Goal: Transaction & Acquisition: Purchase product/service

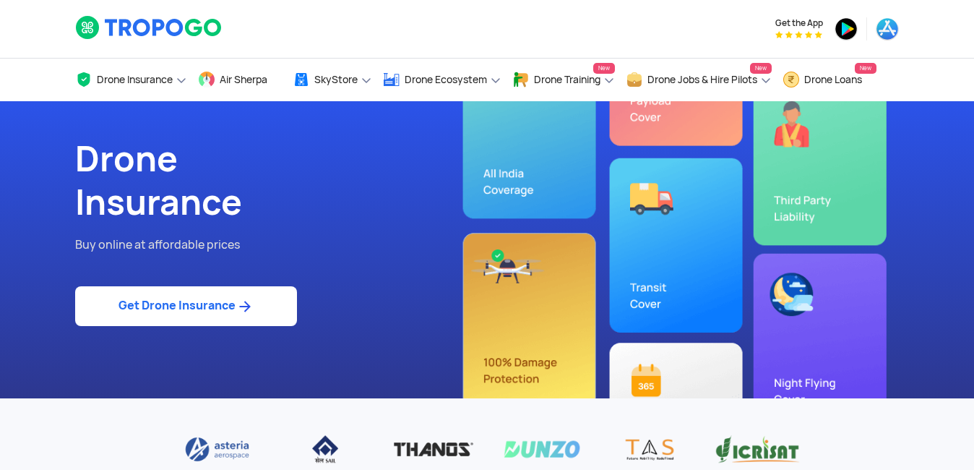
click at [158, 300] on link "Get Drone Insurance" at bounding box center [186, 306] width 222 height 40
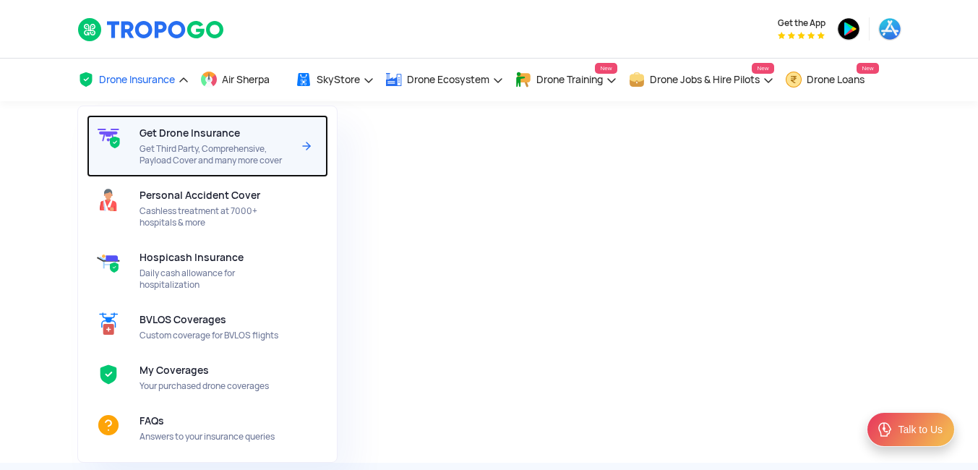
click at [159, 150] on span "Get Third Party, Comprehensive, Payload Cover and many more cover" at bounding box center [215, 154] width 152 height 23
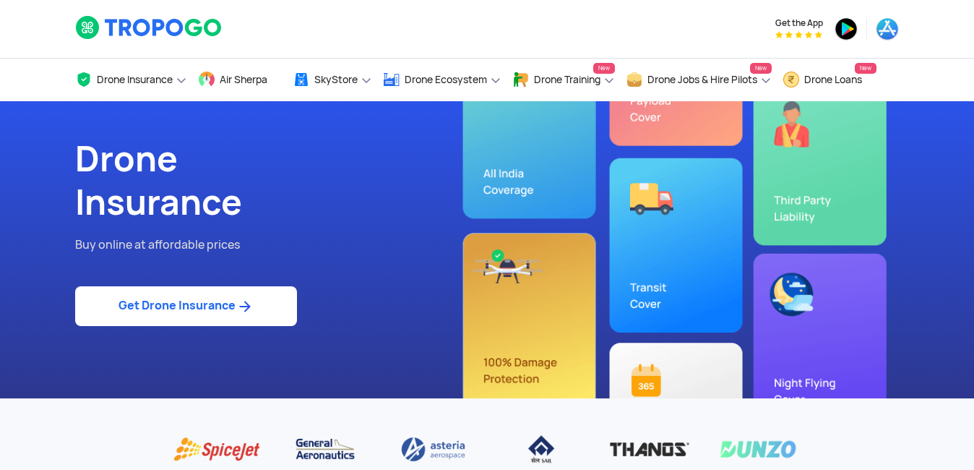
click at [190, 302] on link "Get Drone Insurance" at bounding box center [186, 306] width 222 height 40
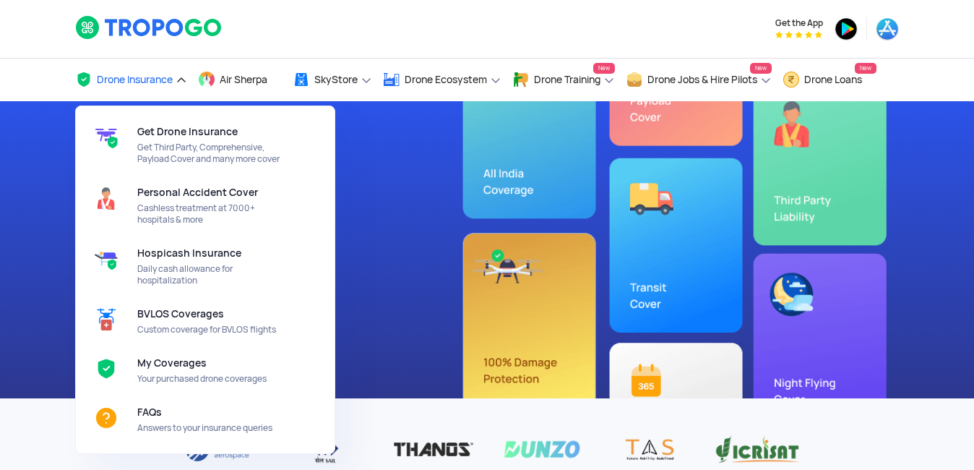
click at [152, 87] on link "Drone Insurance" at bounding box center [131, 80] width 112 height 43
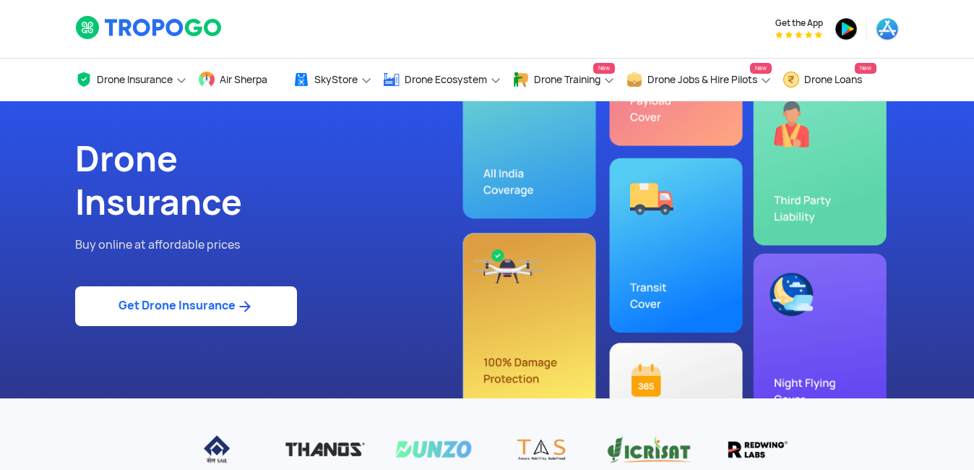
click at [147, 23] on img at bounding box center [149, 27] width 148 height 25
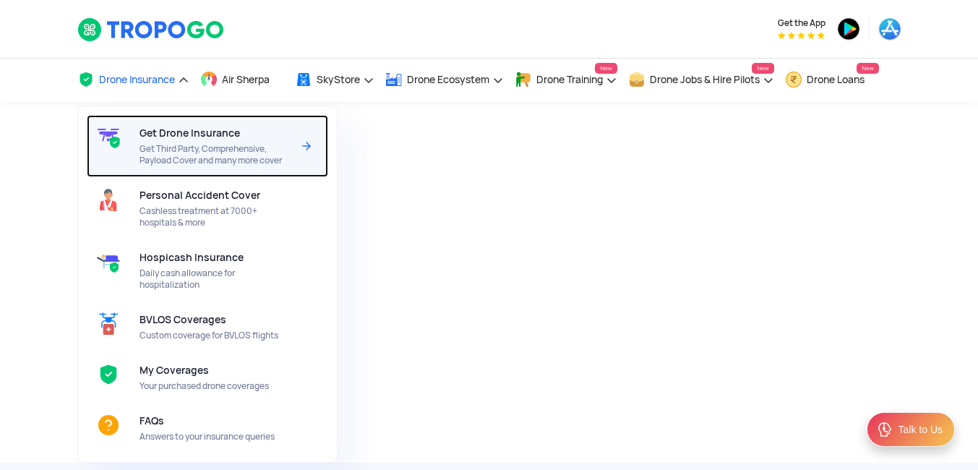
click at [174, 147] on span "Get Third Party, Comprehensive, Payload Cover and many more cover" at bounding box center [215, 154] width 152 height 23
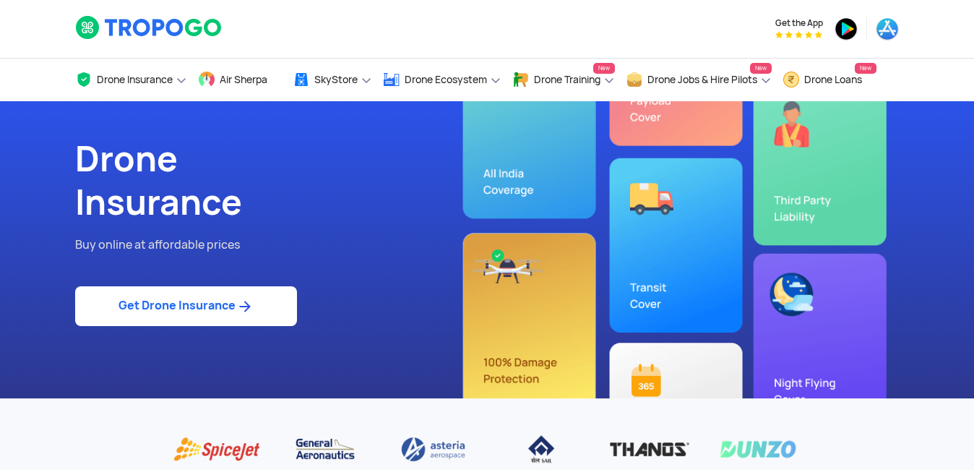
click at [193, 310] on link "Get Drone Insurance" at bounding box center [186, 306] width 222 height 40
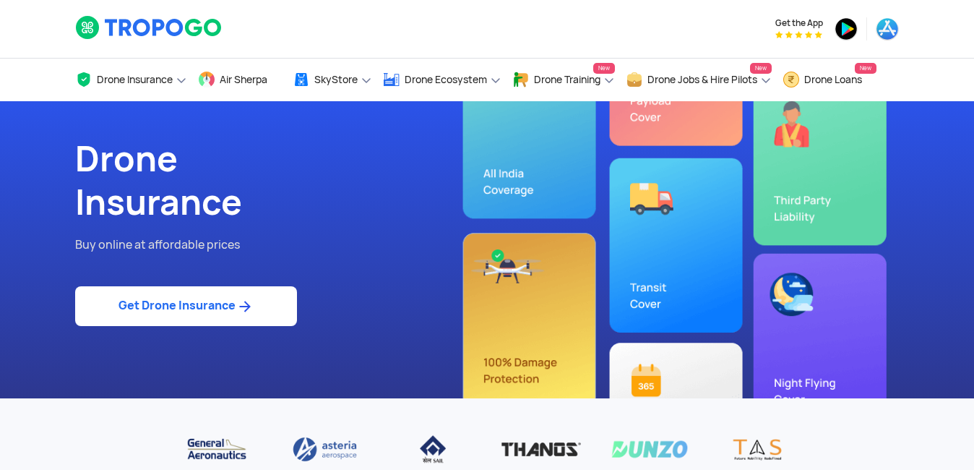
click at [244, 303] on img at bounding box center [245, 306] width 18 height 17
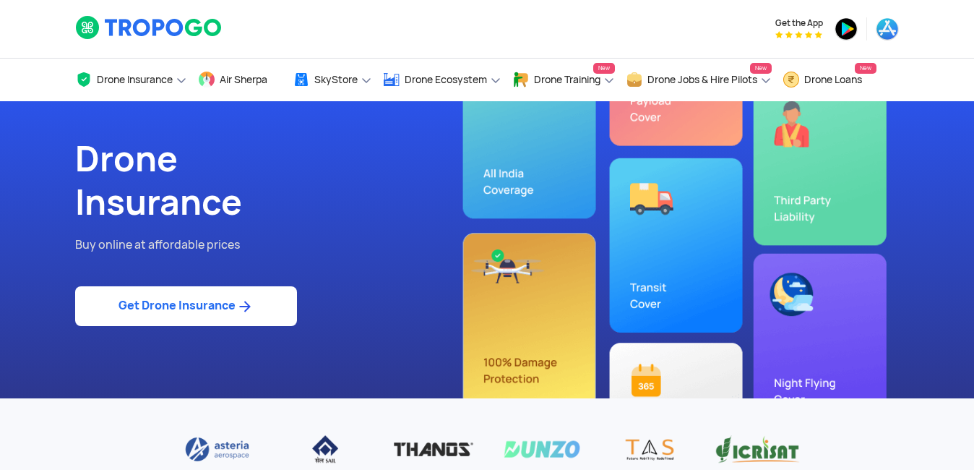
click at [184, 309] on link "Get Drone Insurance" at bounding box center [186, 306] width 222 height 40
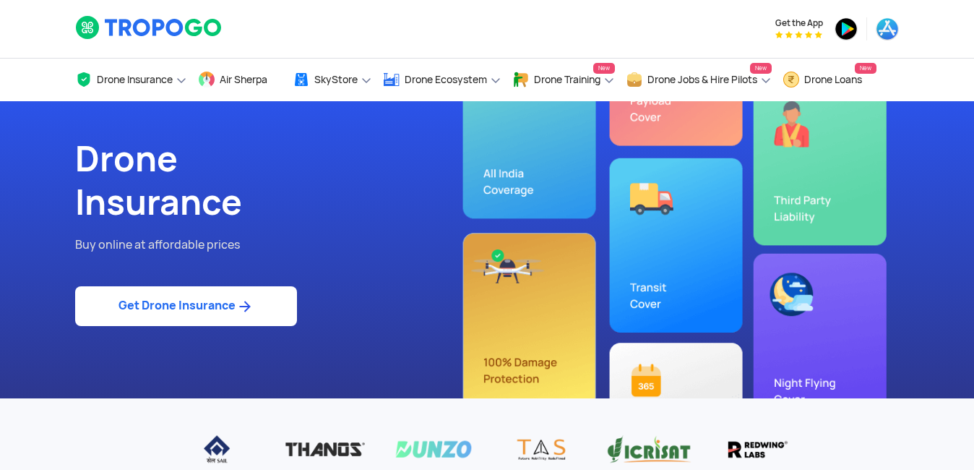
click at [184, 309] on link "Get Drone Insurance" at bounding box center [186, 306] width 222 height 40
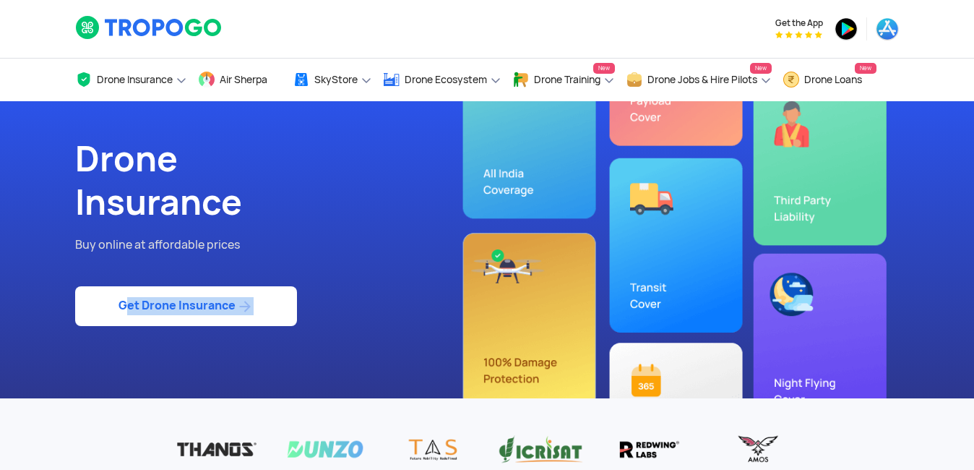
click at [184, 309] on link "Get Drone Insurance" at bounding box center [186, 306] width 222 height 40
click at [402, 344] on div "Drone Insurance Buy online at affordable prices Get Drone Insurance" at bounding box center [275, 249] width 423 height 297
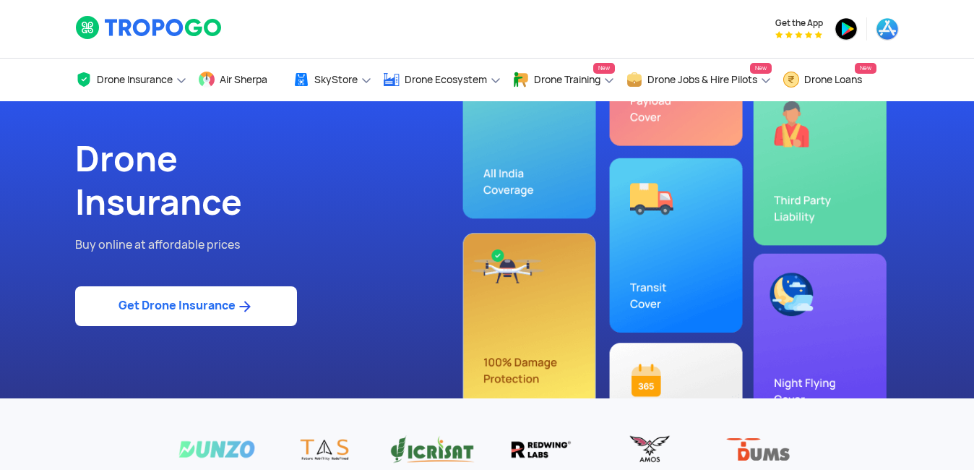
click at [210, 301] on link "Get Drone Insurance" at bounding box center [186, 306] width 222 height 40
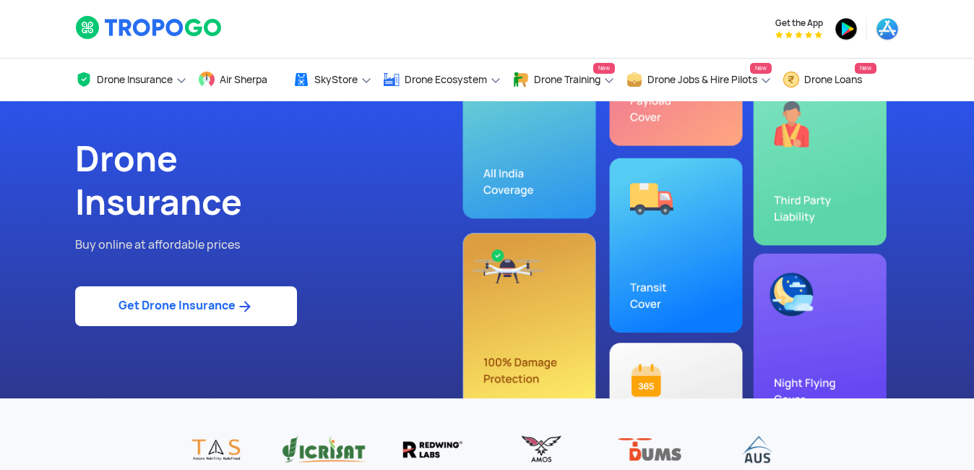
click at [199, 298] on link "Get Drone Insurance" at bounding box center [186, 306] width 222 height 40
click at [217, 303] on link "Get Drone Insurance" at bounding box center [186, 306] width 222 height 40
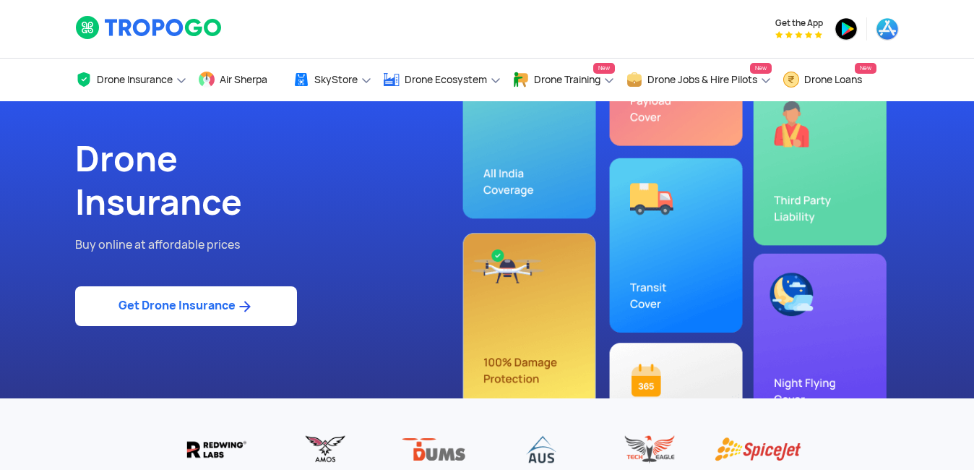
click at [209, 306] on link "Get Drone Insurance" at bounding box center [186, 306] width 222 height 40
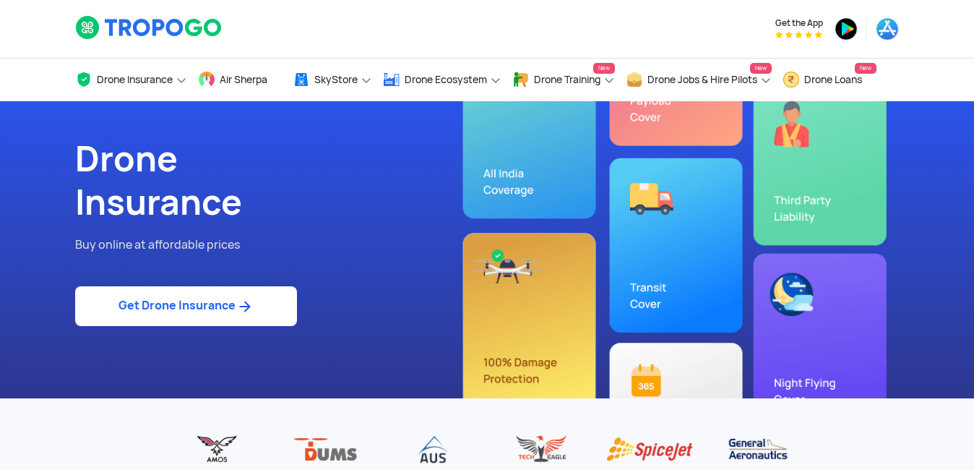
click at [249, 308] on img at bounding box center [245, 306] width 18 height 17
click at [310, 309] on div "Drone Insurance Buy online at affordable prices Get Drone Insurance" at bounding box center [275, 249] width 423 height 297
click at [293, 309] on link "Get Drone Insurance" at bounding box center [186, 306] width 222 height 40
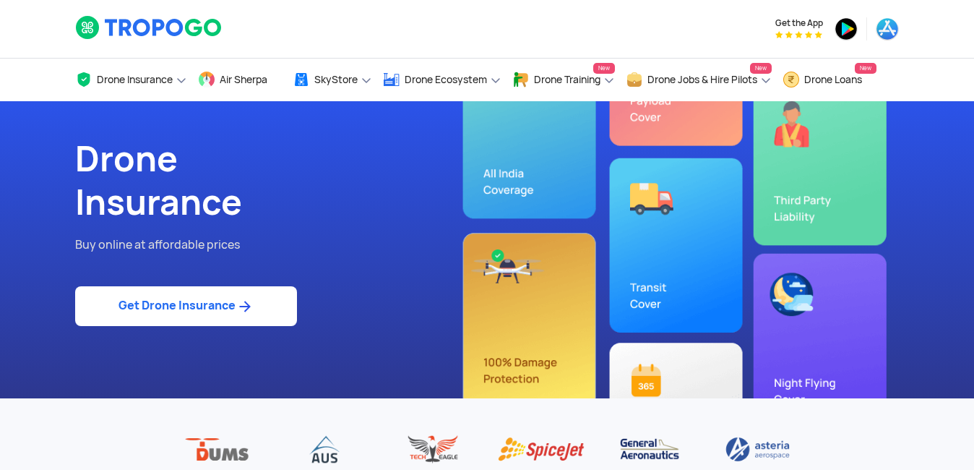
click at [544, 184] on div "Drone Insurance Buy online at affordable prices Get Drone Insurance" at bounding box center [486, 249] width 845 height 297
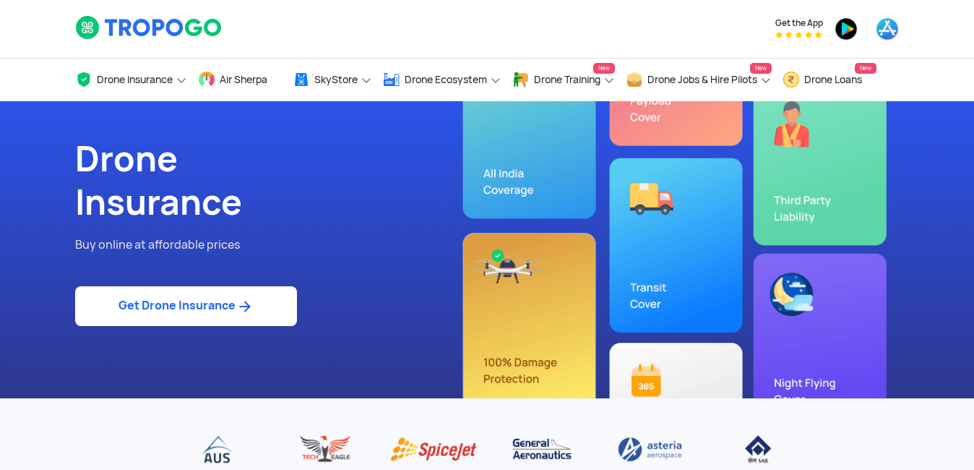
click at [784, 206] on div "Drone Insurance Buy online at affordable prices Get Drone Insurance" at bounding box center [486, 249] width 845 height 297
click at [679, 134] on div "Drone Insurance Buy online at affordable prices Get Drone Insurance" at bounding box center [486, 249] width 845 height 297
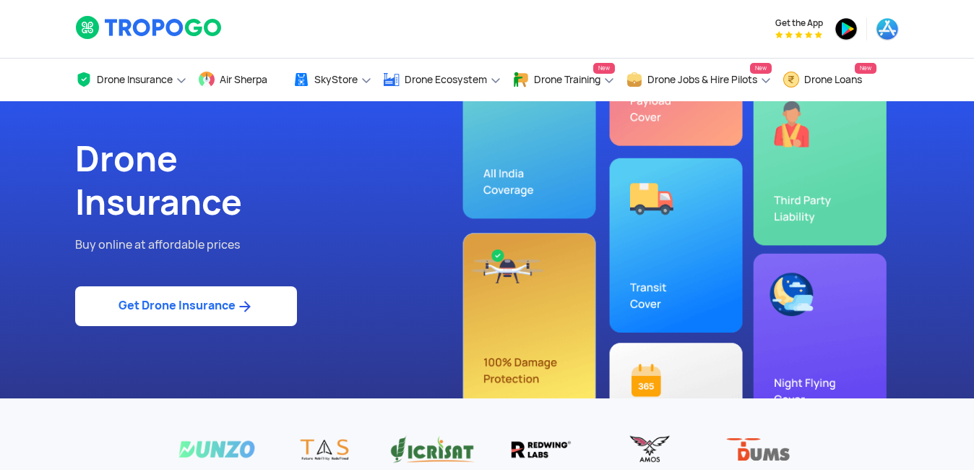
click at [244, 310] on img at bounding box center [245, 306] width 18 height 17
